Goal: Task Accomplishment & Management: Complete application form

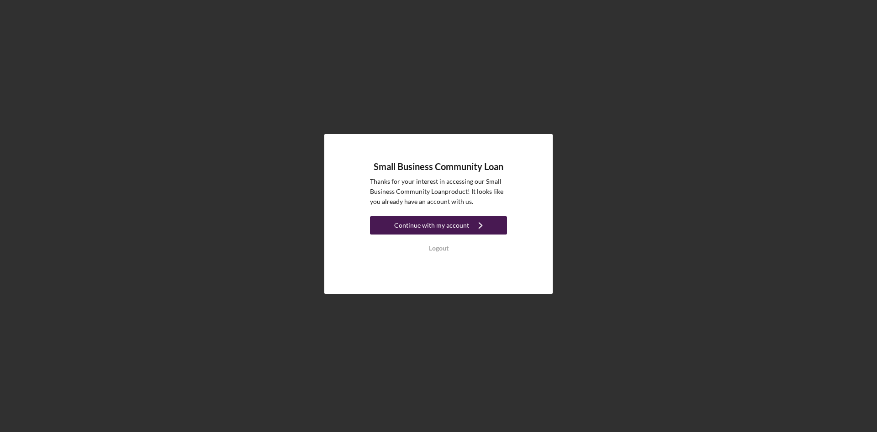
click at [392, 227] on button "Continue with my account Icon/Navigate" at bounding box center [438, 225] width 137 height 18
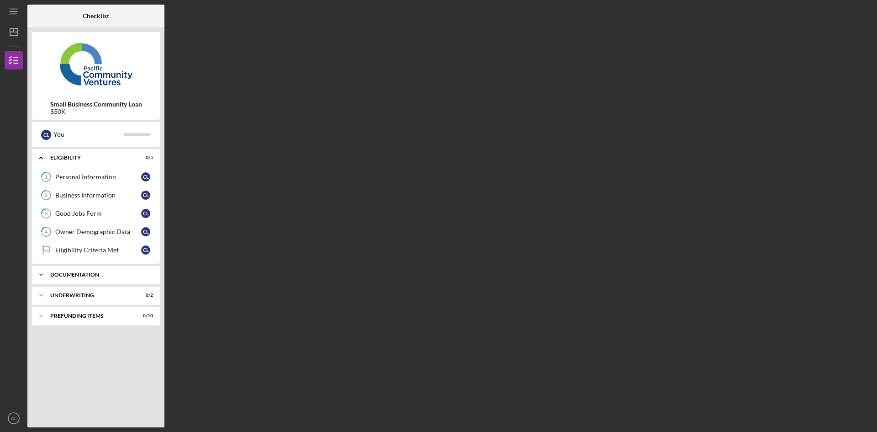
click at [90, 277] on div "Icon/Expander Documentation 0 / 11" at bounding box center [96, 274] width 128 height 18
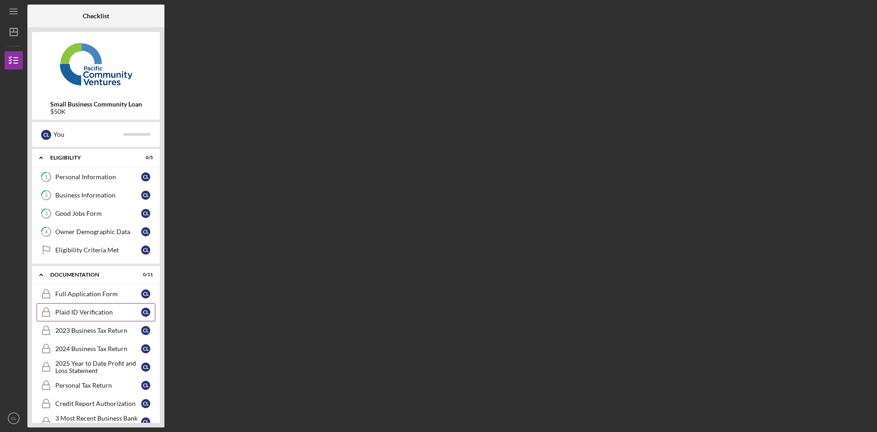
click at [84, 315] on div "Plaid ID Verification" at bounding box center [98, 311] width 86 height 7
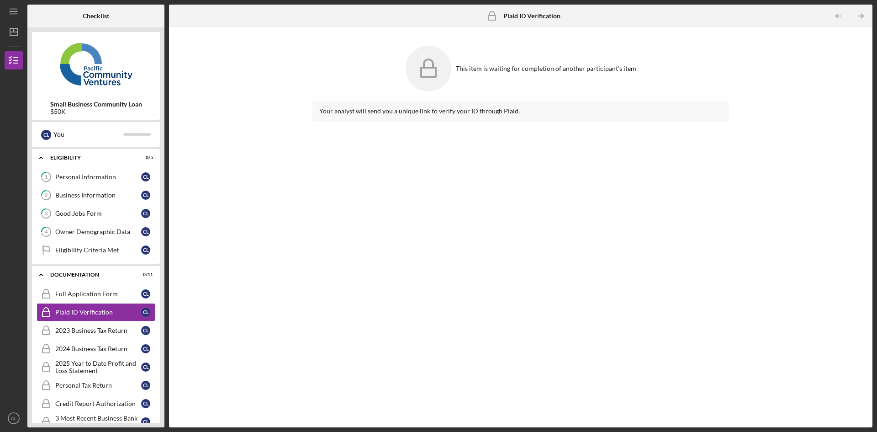
click at [428, 72] on icon at bounding box center [429, 69] width 46 height 46
click at [496, 69] on div "This item is waiting for completion of another participant's item" at bounding box center [546, 68] width 180 height 7
